Goal: Find specific page/section

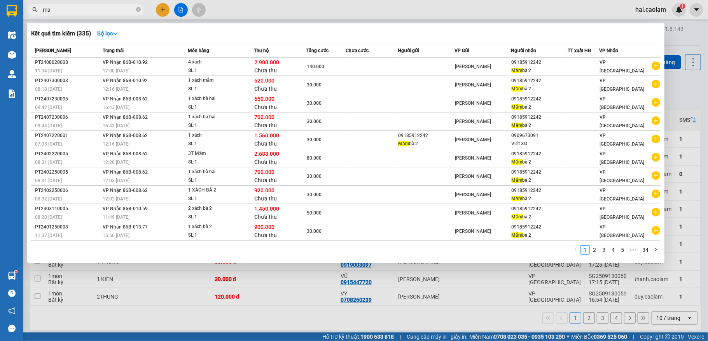
type input "m"
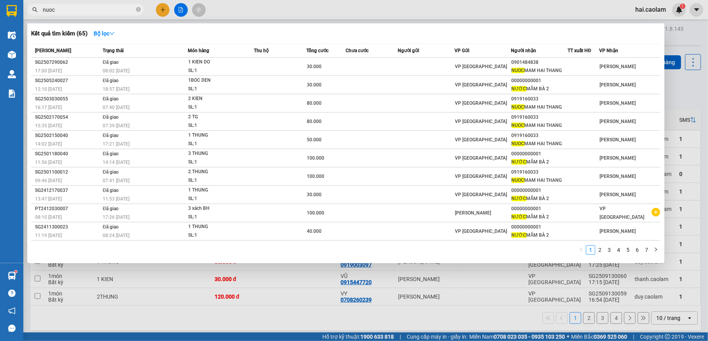
click at [88, 13] on input "nuoc" at bounding box center [89, 9] width 92 height 9
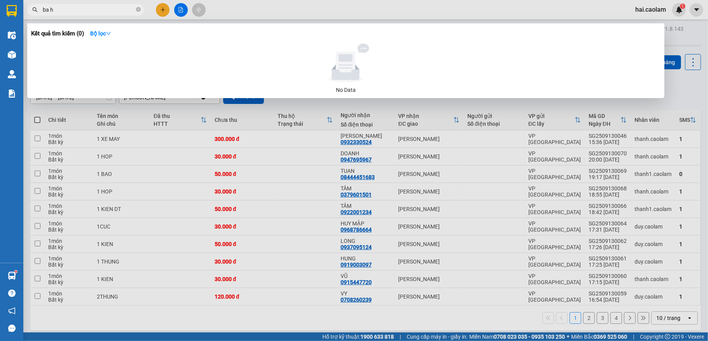
type input "ba h"
click at [105, 10] on input "ba h" at bounding box center [89, 9] width 92 height 9
click at [136, 9] on icon "close-circle" at bounding box center [138, 9] width 5 height 5
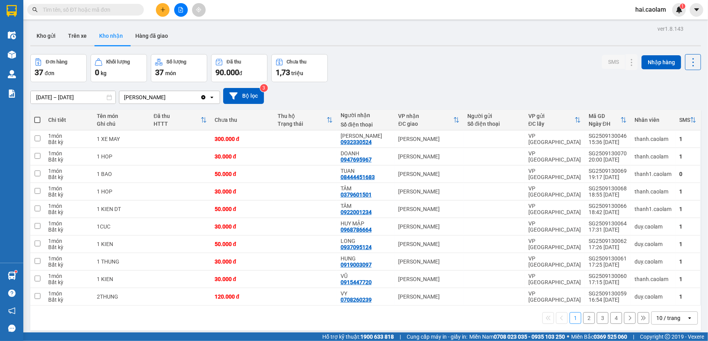
click at [115, 9] on input "text" at bounding box center [89, 9] width 92 height 9
